Goal: Find specific page/section: Find specific page/section

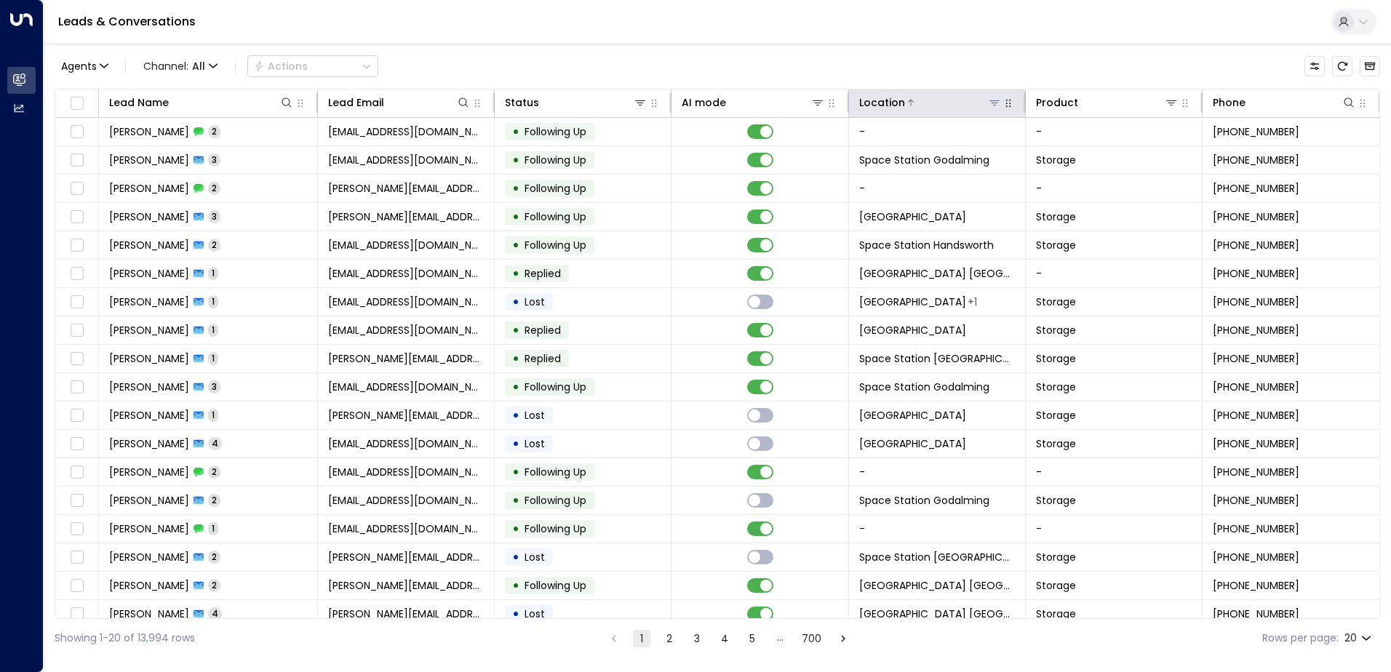
click at [995, 100] on icon at bounding box center [995, 103] width 12 height 12
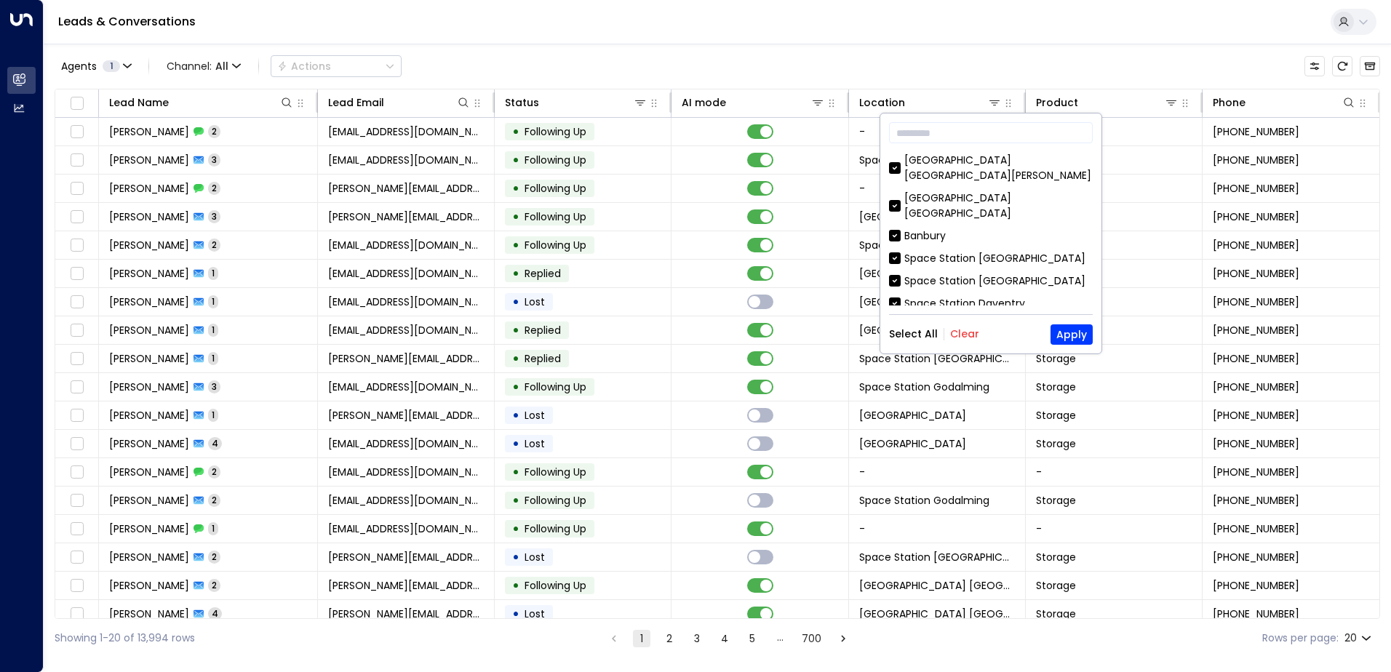
click at [963, 334] on button "Clear" at bounding box center [964, 334] width 29 height 12
click at [1011, 191] on div "[GEOGRAPHIC_DATA] [GEOGRAPHIC_DATA]" at bounding box center [998, 206] width 188 height 31
click at [1072, 338] on button "Apply" at bounding box center [1071, 334] width 42 height 20
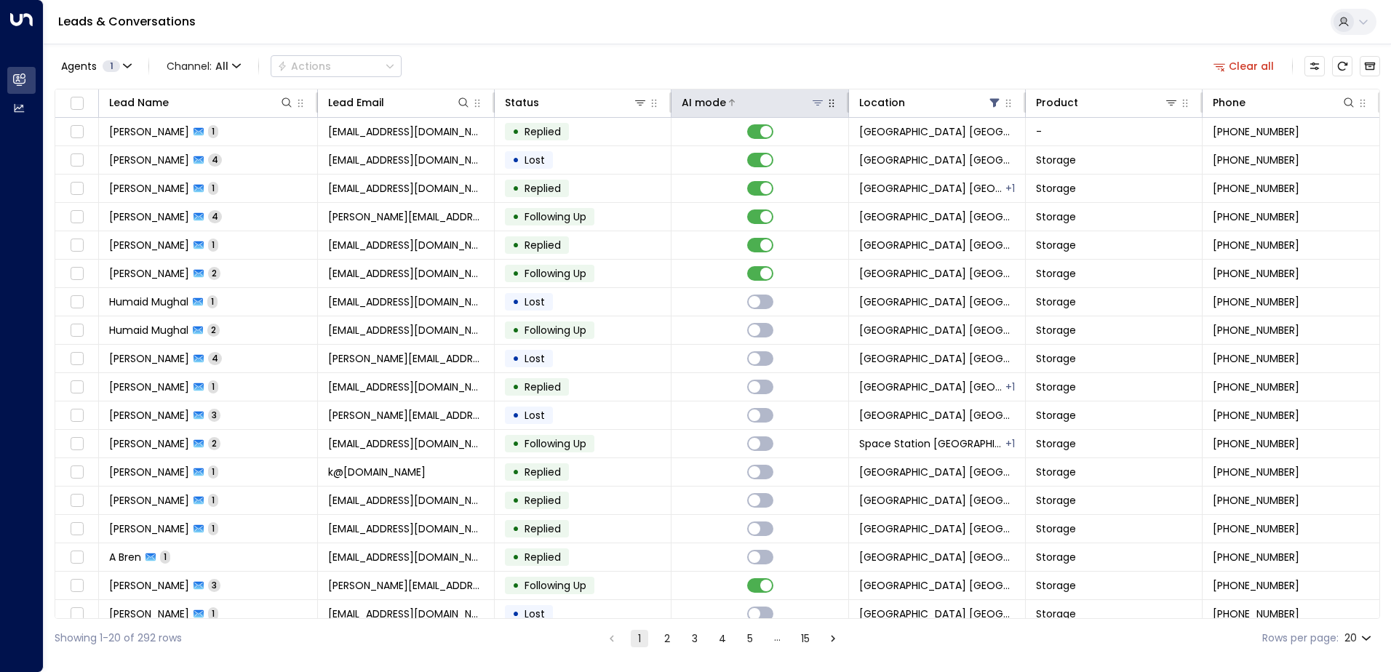
click at [727, 107] on div at bounding box center [775, 102] width 98 height 15
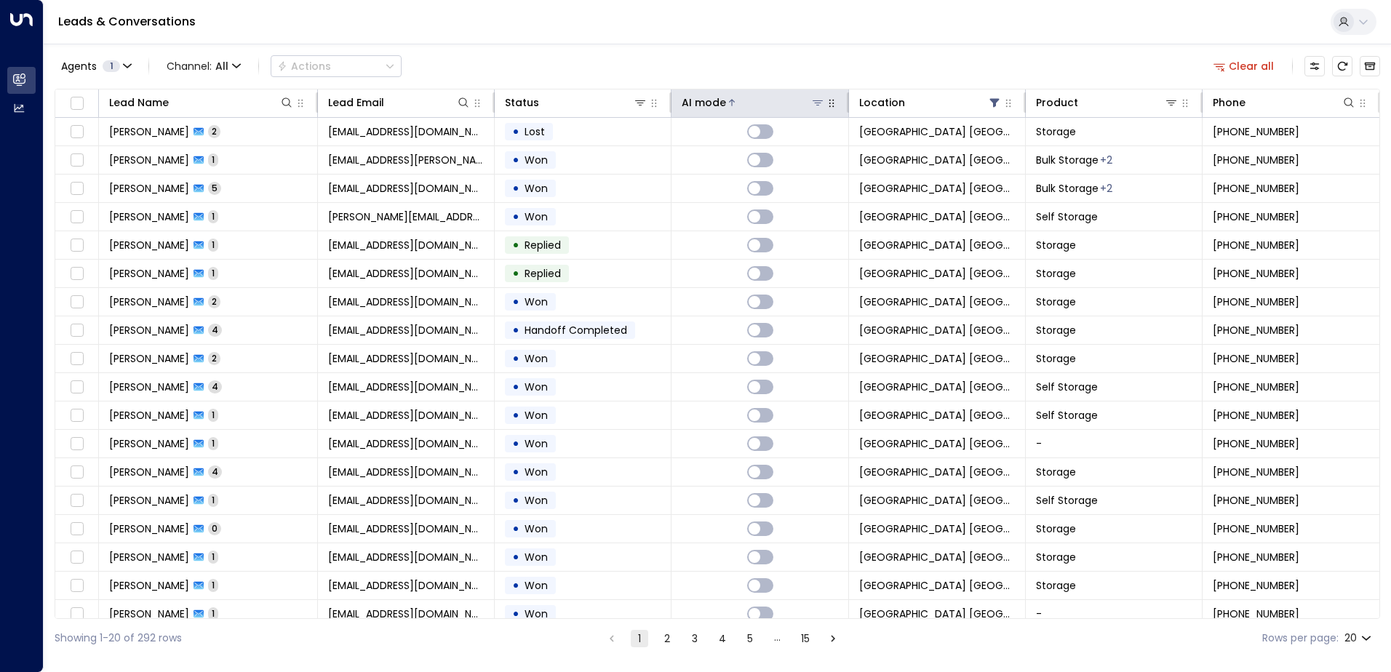
click at [727, 107] on div at bounding box center [775, 102] width 98 height 15
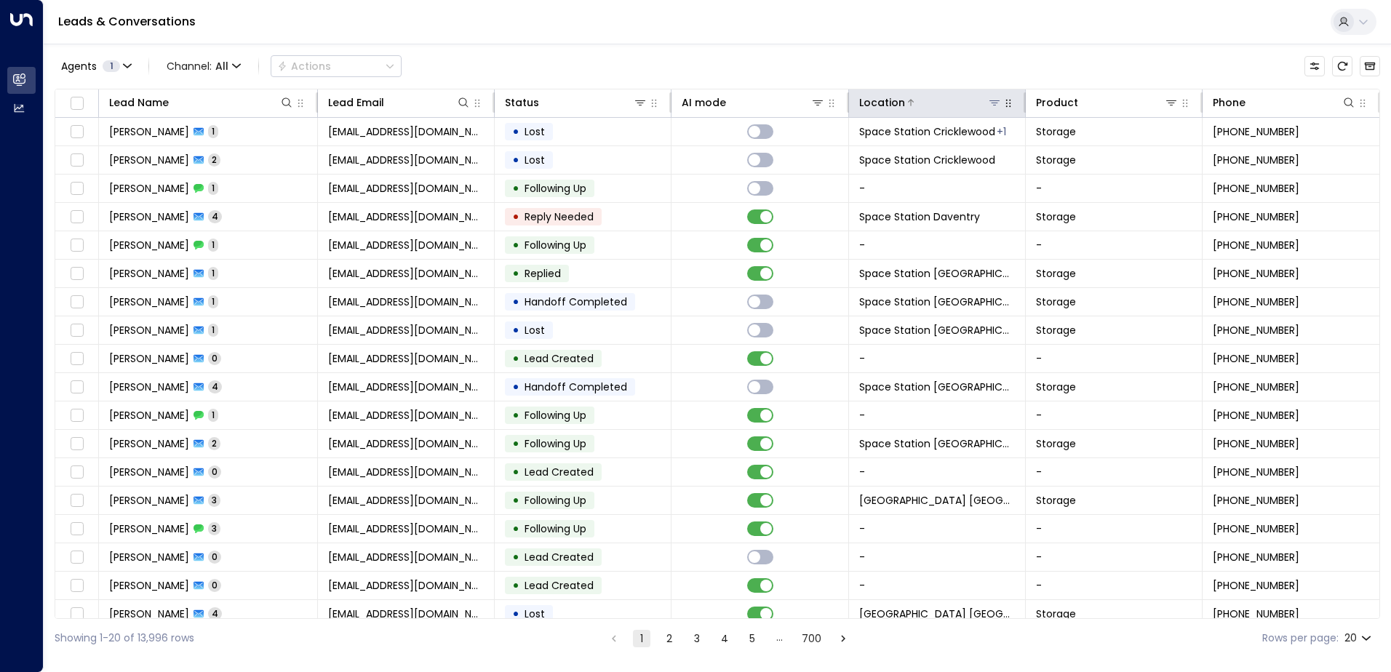
click at [991, 97] on icon at bounding box center [995, 103] width 12 height 12
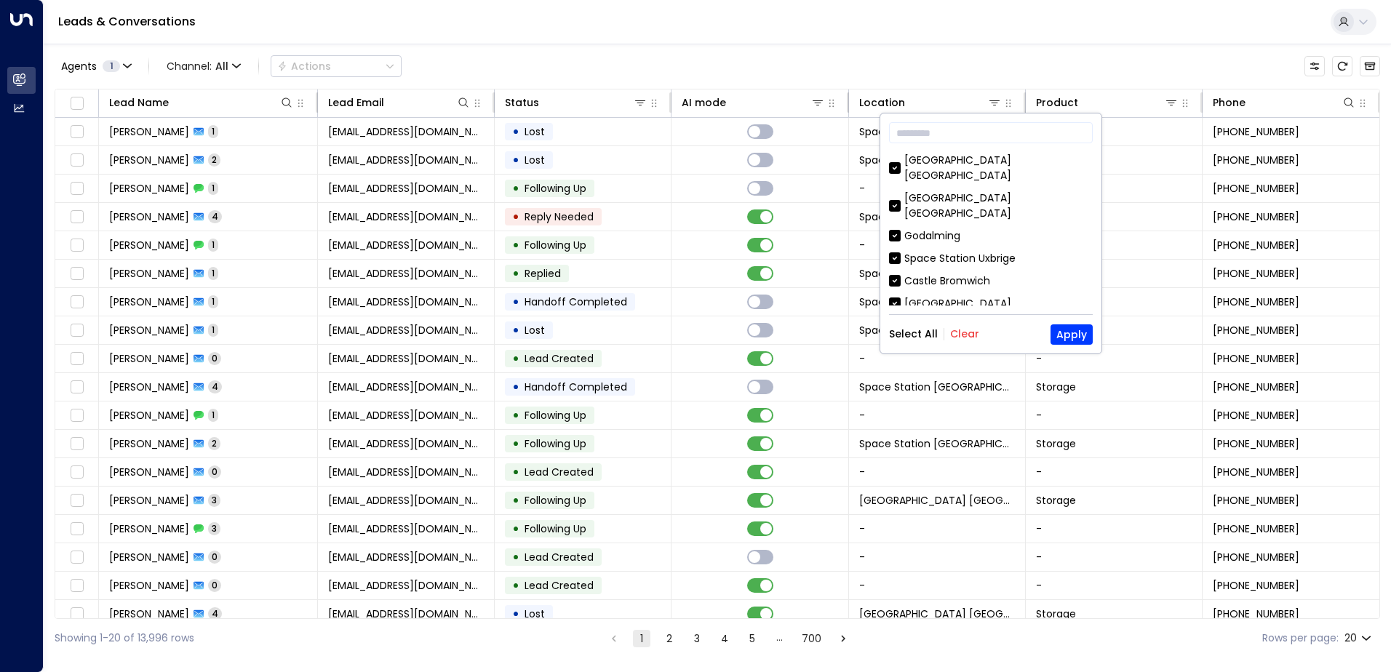
click at [968, 325] on div "Select All Clear Apply" at bounding box center [991, 334] width 204 height 20
click at [967, 331] on button "Clear" at bounding box center [964, 334] width 29 height 12
click at [1002, 191] on div "[GEOGRAPHIC_DATA] [GEOGRAPHIC_DATA]" at bounding box center [998, 206] width 188 height 31
click at [1077, 329] on button "Apply" at bounding box center [1071, 334] width 42 height 20
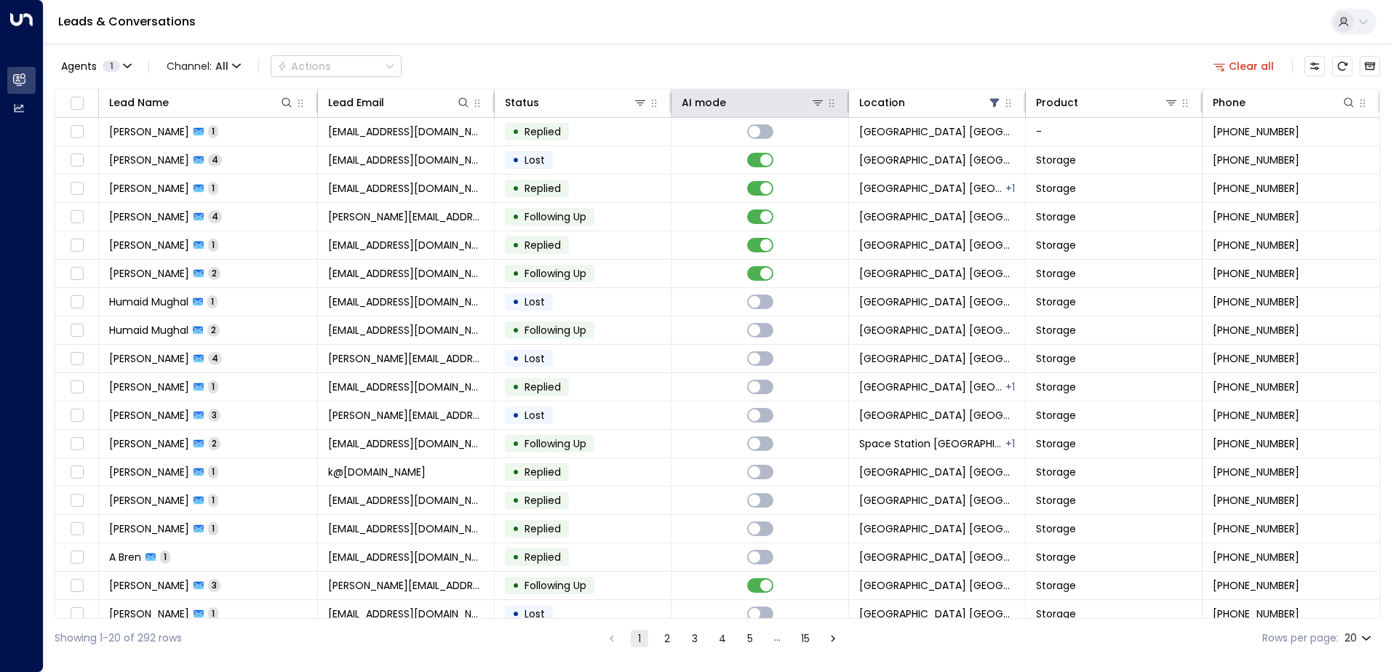
click at [781, 90] on th "AI mode" at bounding box center [759, 103] width 177 height 28
click at [773, 92] on th "AI mode" at bounding box center [759, 103] width 177 height 28
drag, startPoint x: 773, startPoint y: 92, endPoint x: 765, endPoint y: 95, distance: 8.5
click at [765, 95] on div "AI mode" at bounding box center [753, 102] width 143 height 17
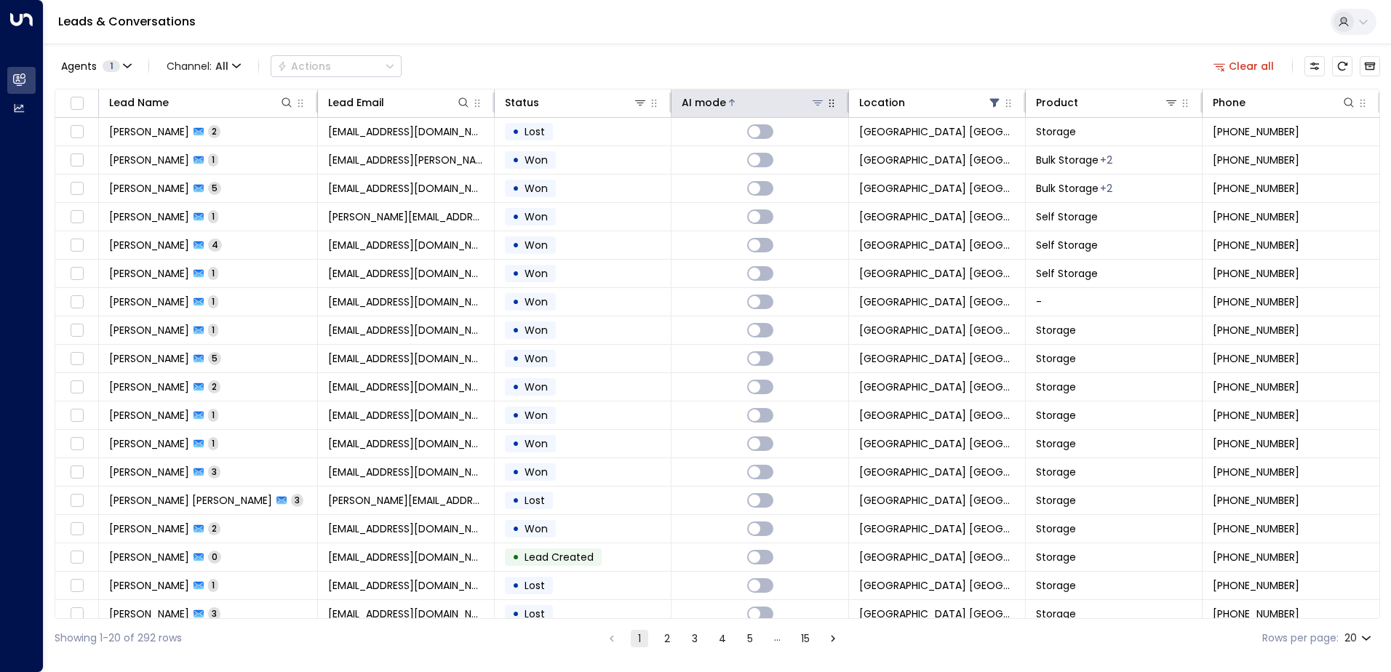
click at [755, 101] on div at bounding box center [775, 102] width 98 height 15
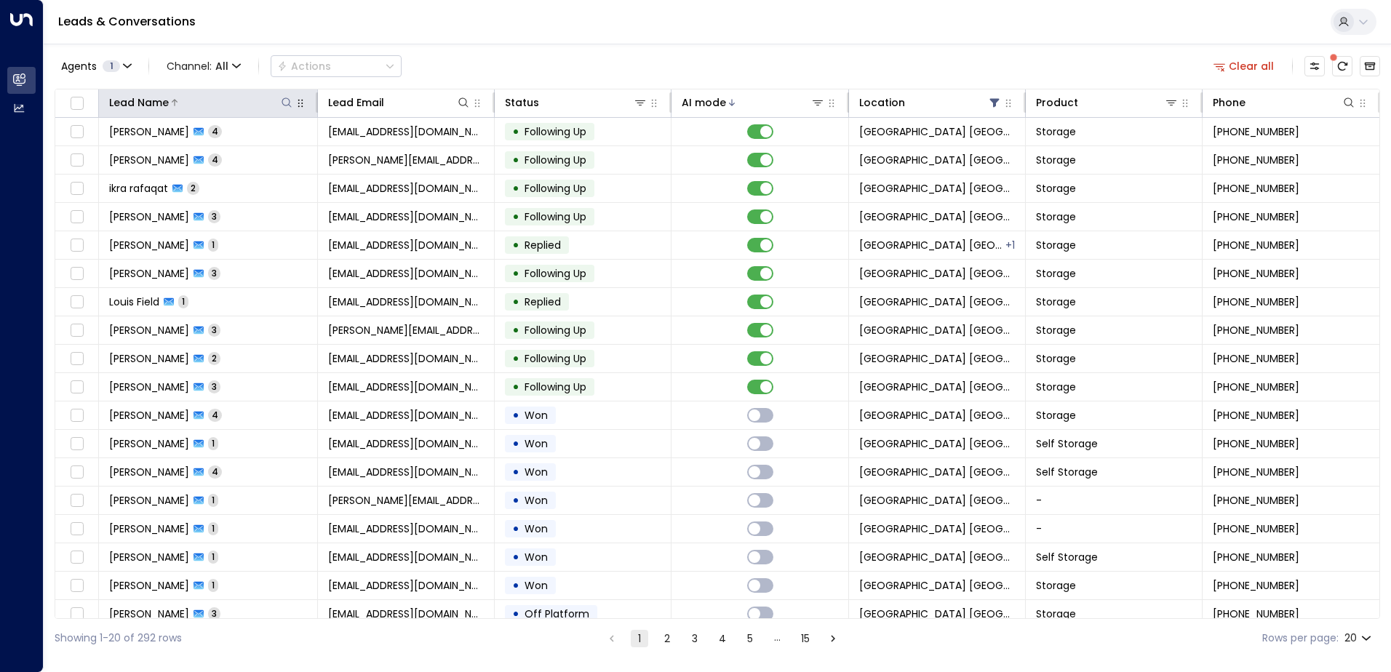
click at [290, 105] on icon at bounding box center [287, 103] width 12 height 12
type input "****"
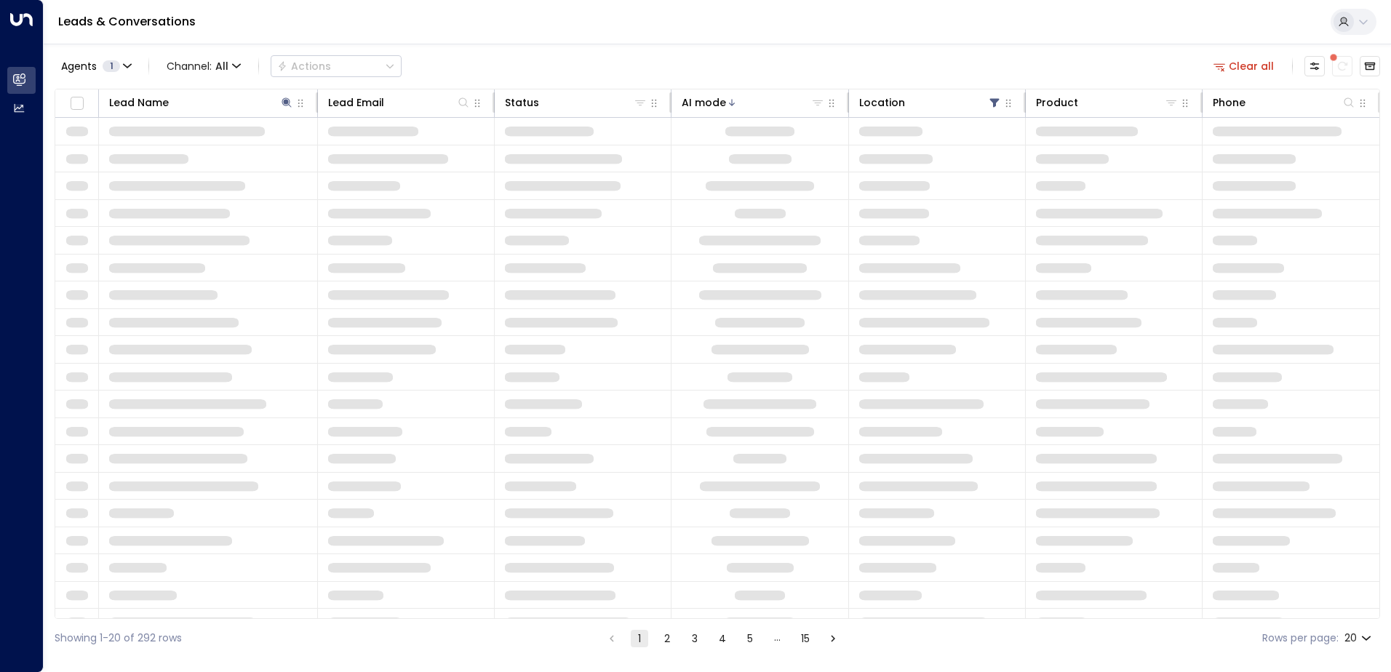
click at [584, 52] on div "Agents 1 Channel: All Actions Clear all" at bounding box center [717, 66] width 1325 height 31
